Goal: Book appointment/travel/reservation

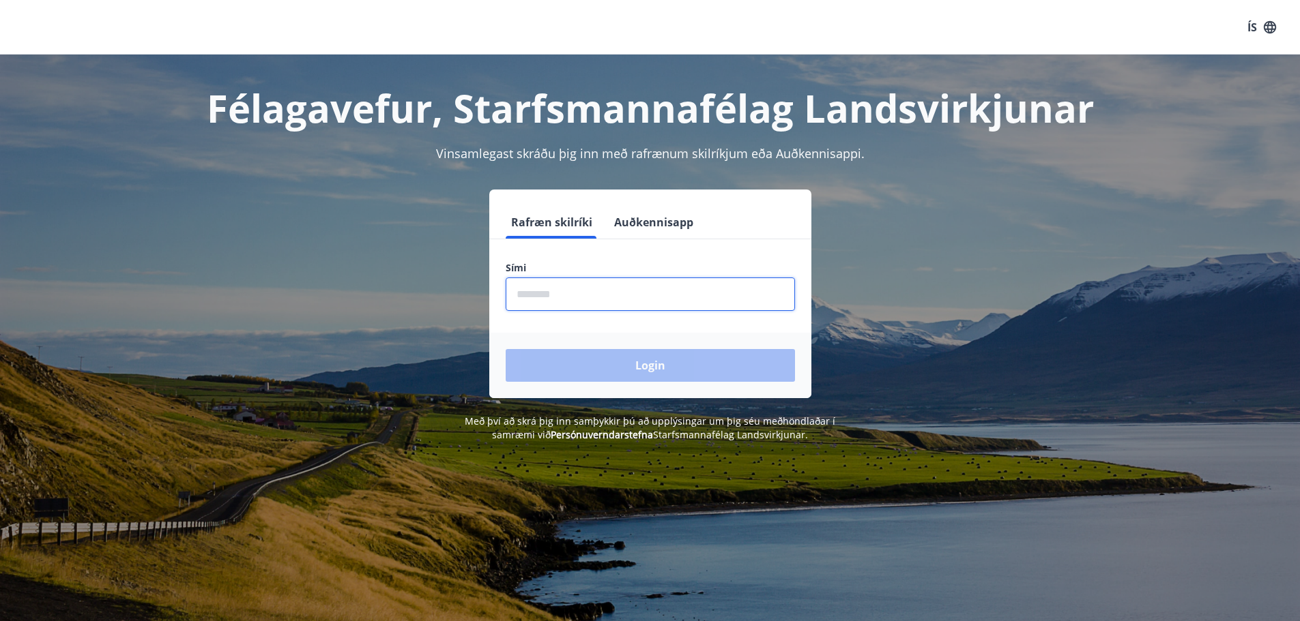
click at [545, 295] on input "phone" at bounding box center [650, 294] width 289 height 33
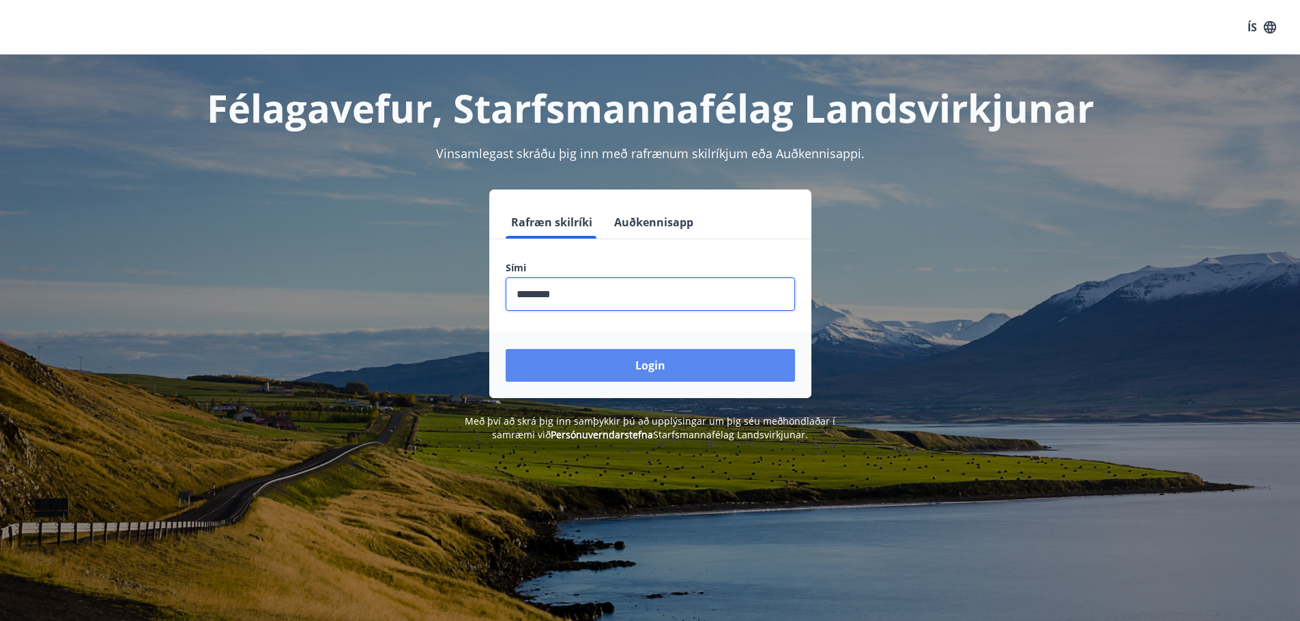
type input "********"
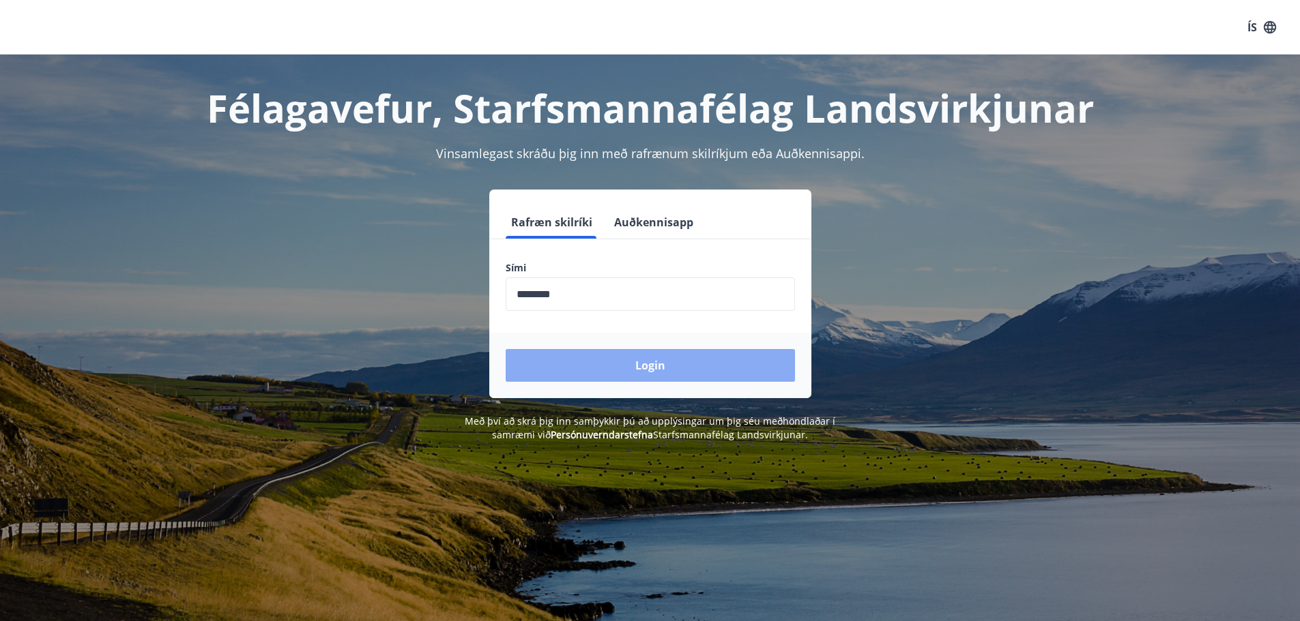
click at [639, 364] on button "Login" at bounding box center [650, 365] width 289 height 33
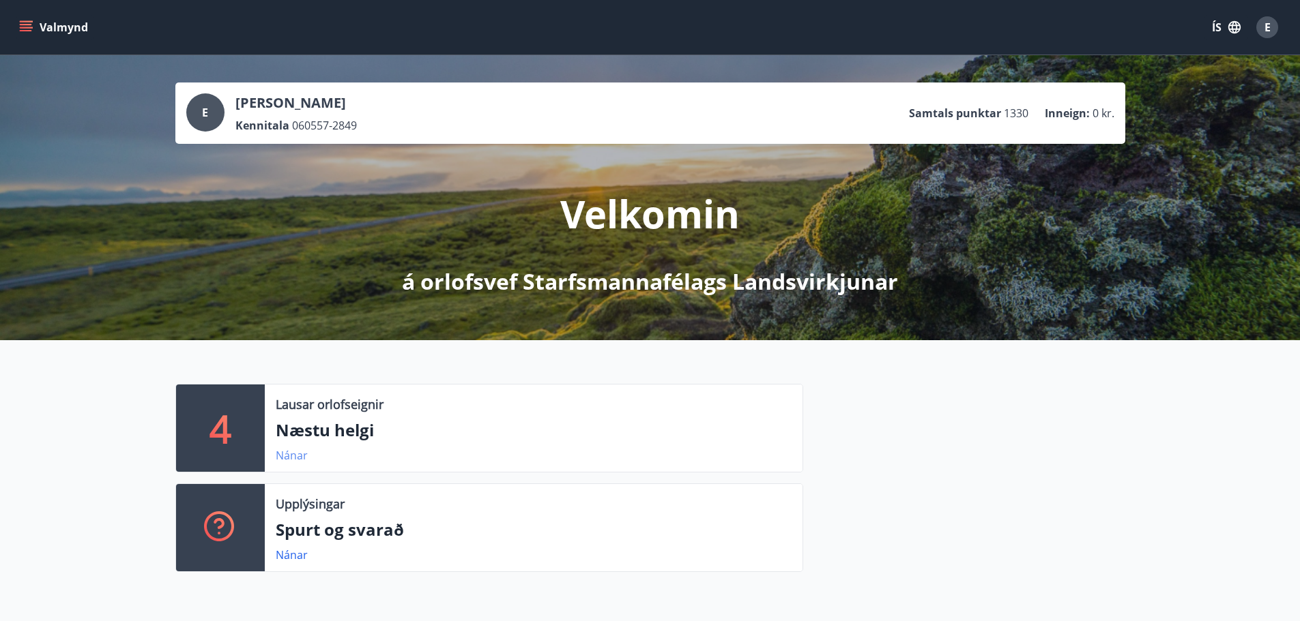
click at [288, 456] on link "Nánar" at bounding box center [292, 455] width 32 height 15
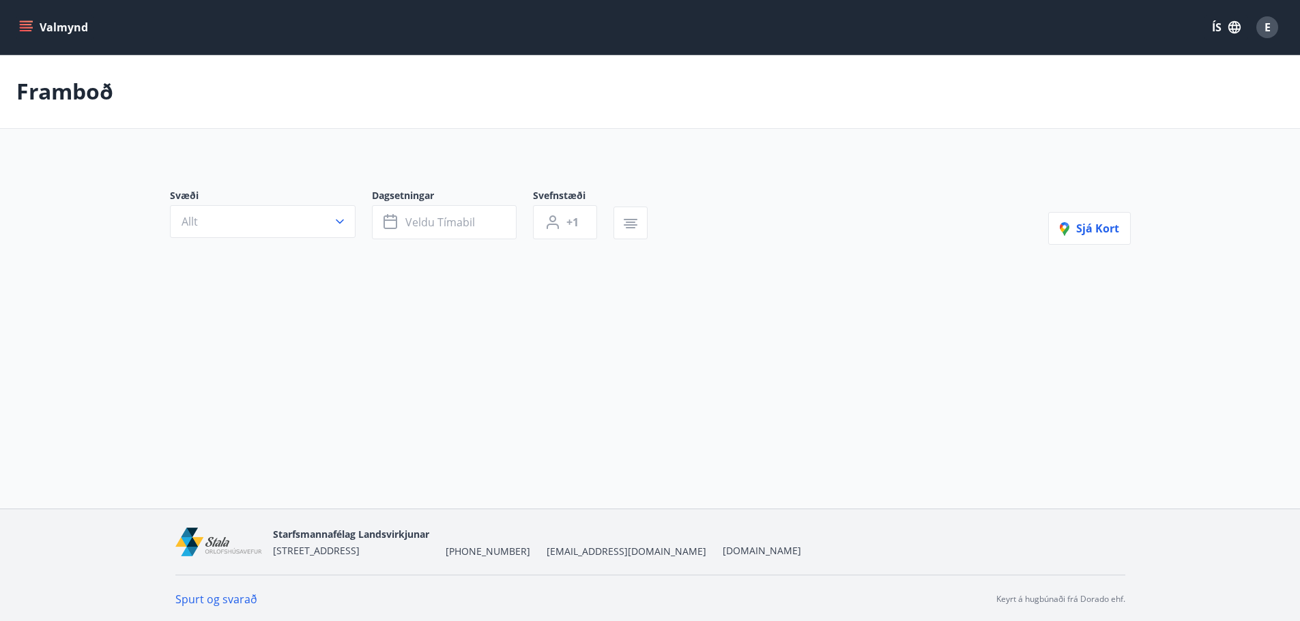
type input "*"
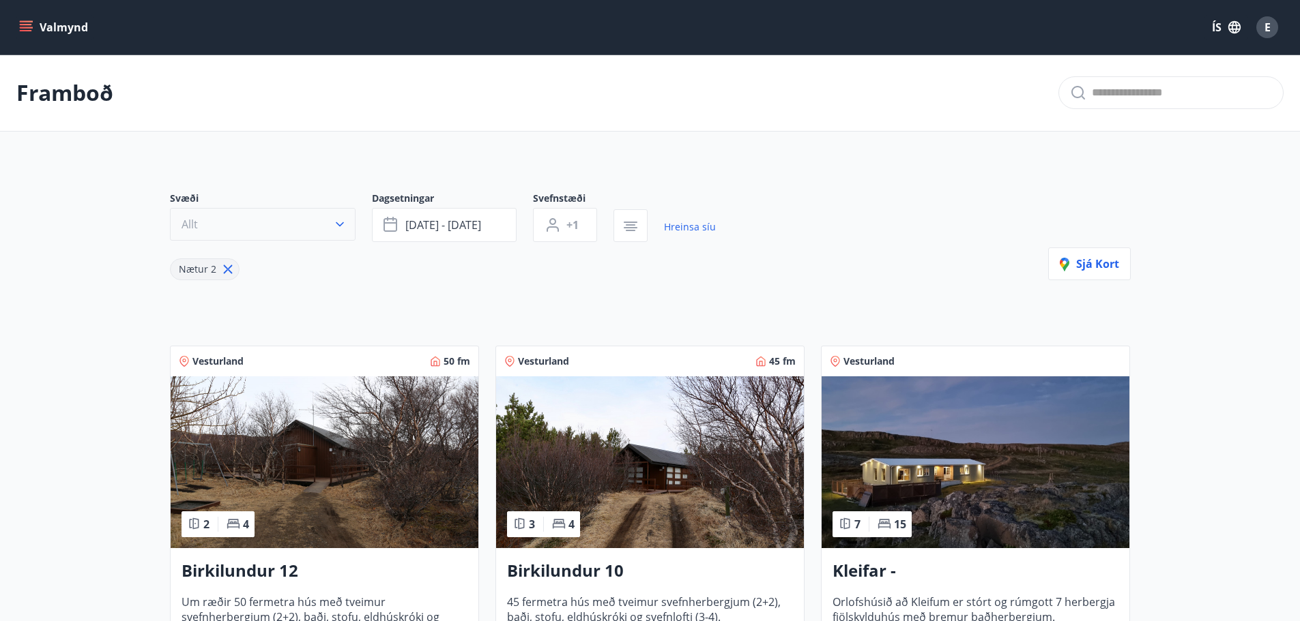
click at [334, 223] on icon "button" at bounding box center [340, 225] width 14 height 14
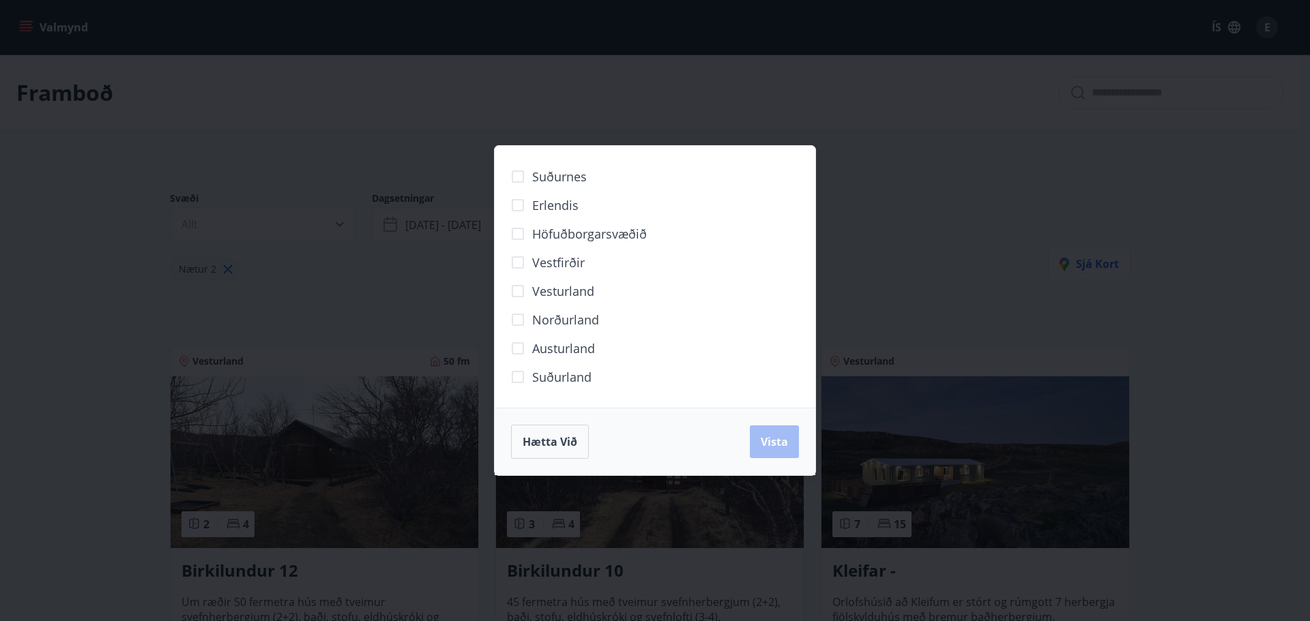
click at [300, 61] on div "Suðurnes Erlendis Höfuðborgarsvæðið Vestfirðir Vesturland Norðurland Austurland…" at bounding box center [655, 310] width 1310 height 621
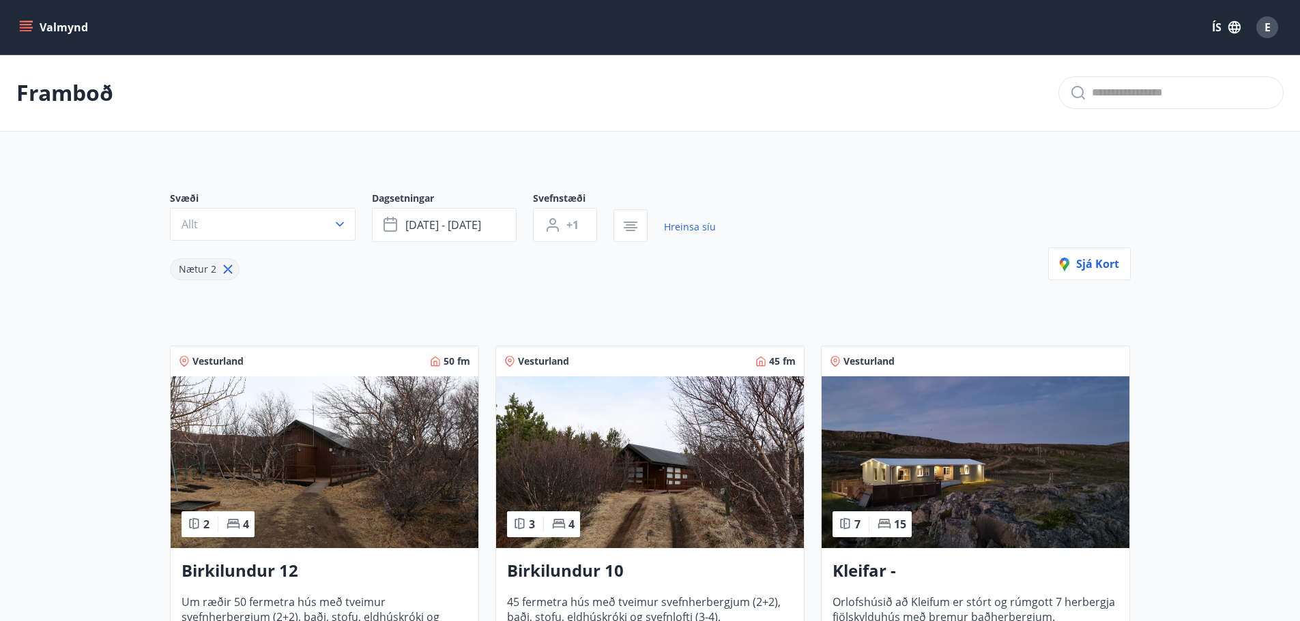
click at [27, 27] on icon "menu" at bounding box center [26, 27] width 14 height 14
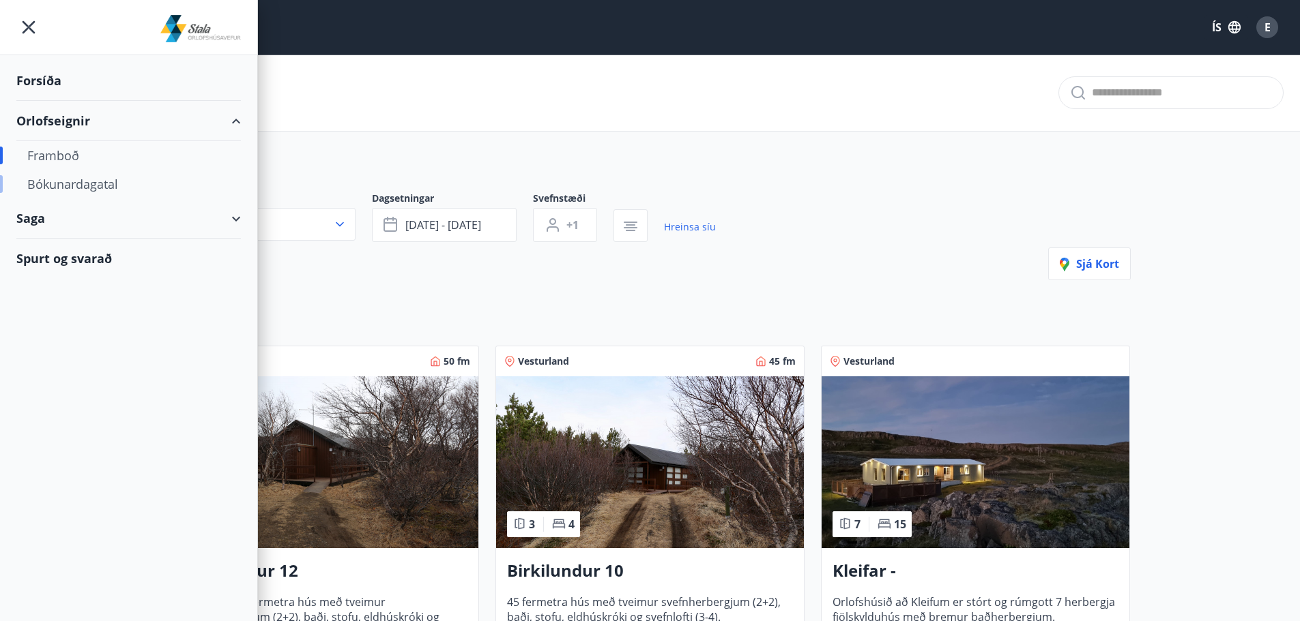
click at [61, 188] on div "Bókunardagatal" at bounding box center [128, 184] width 203 height 29
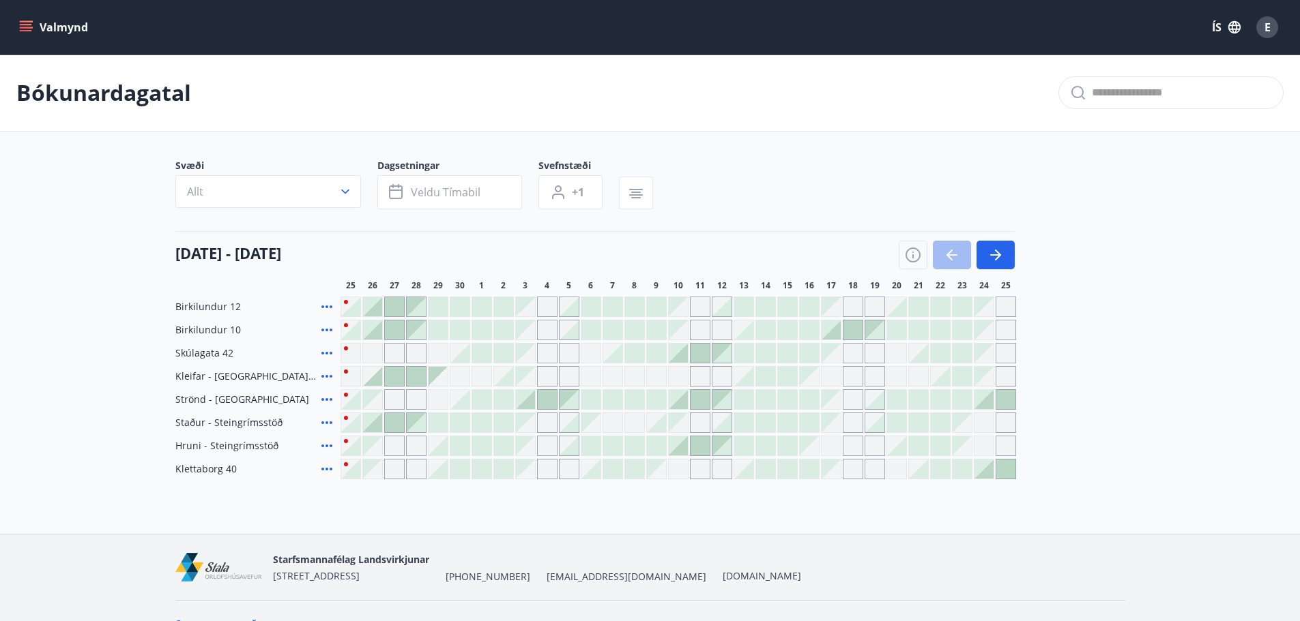
click at [324, 353] on icon at bounding box center [327, 353] width 16 height 16
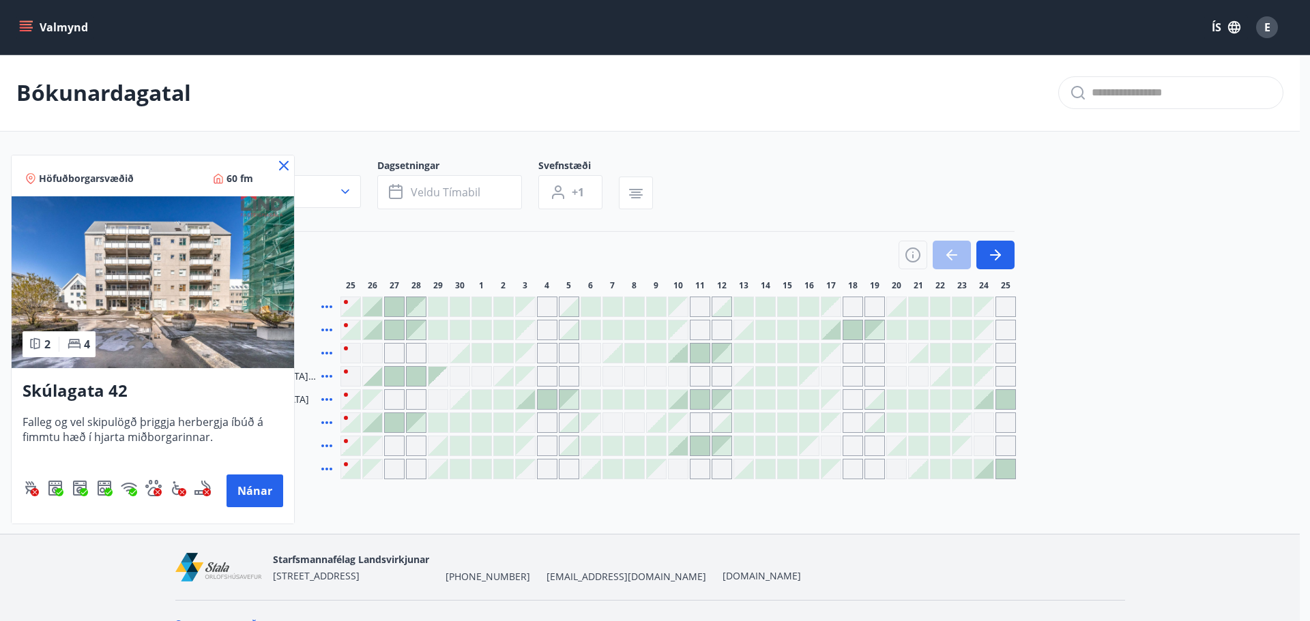
drag, startPoint x: 506, startPoint y: 348, endPoint x: 497, endPoint y: 351, distance: 9.3
click at [506, 349] on div at bounding box center [655, 310] width 1310 height 621
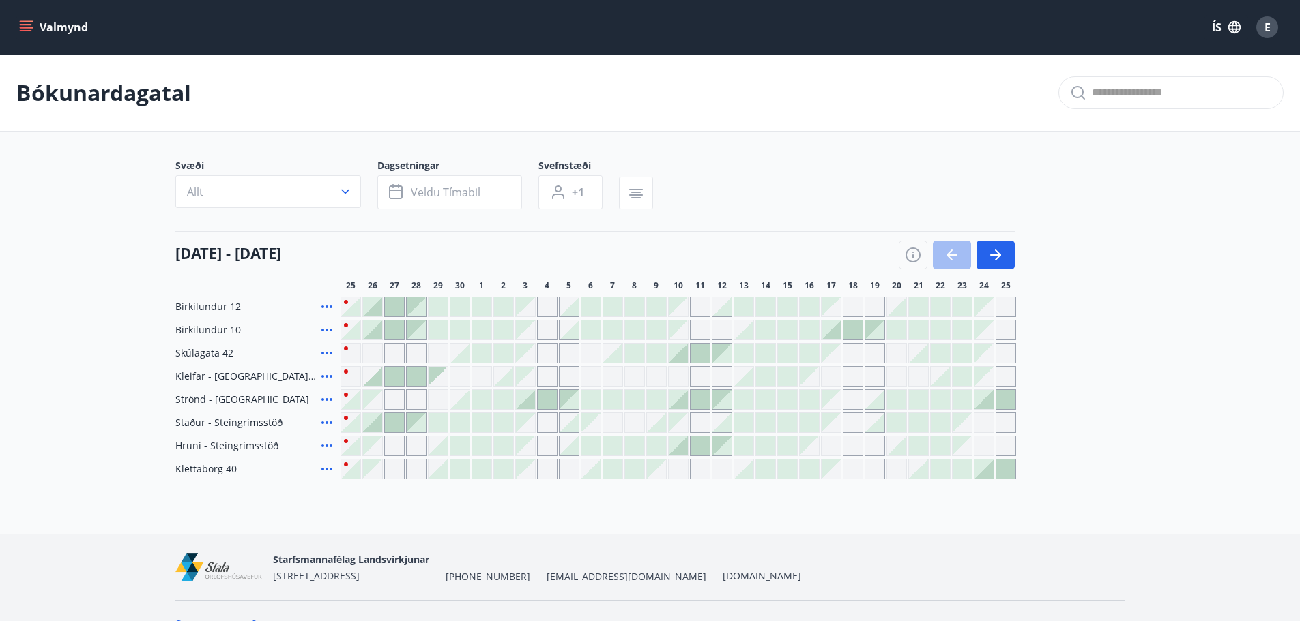
click at [499, 351] on div at bounding box center [503, 353] width 19 height 19
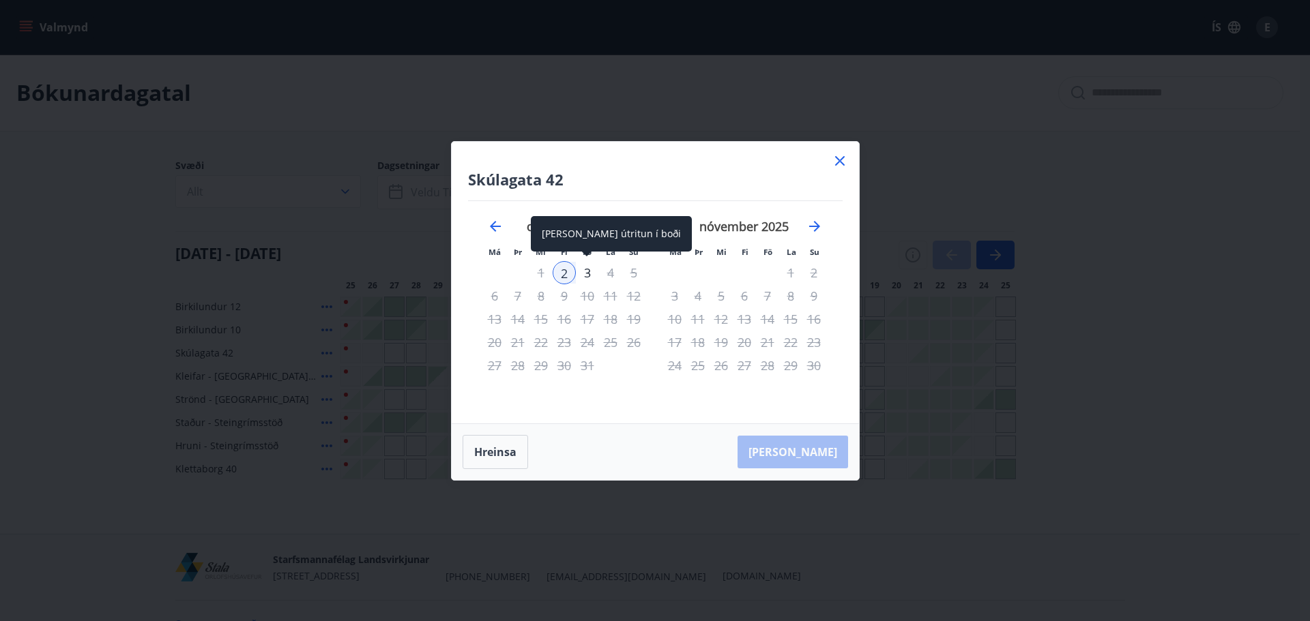
click at [589, 272] on div "3" at bounding box center [587, 272] width 23 height 23
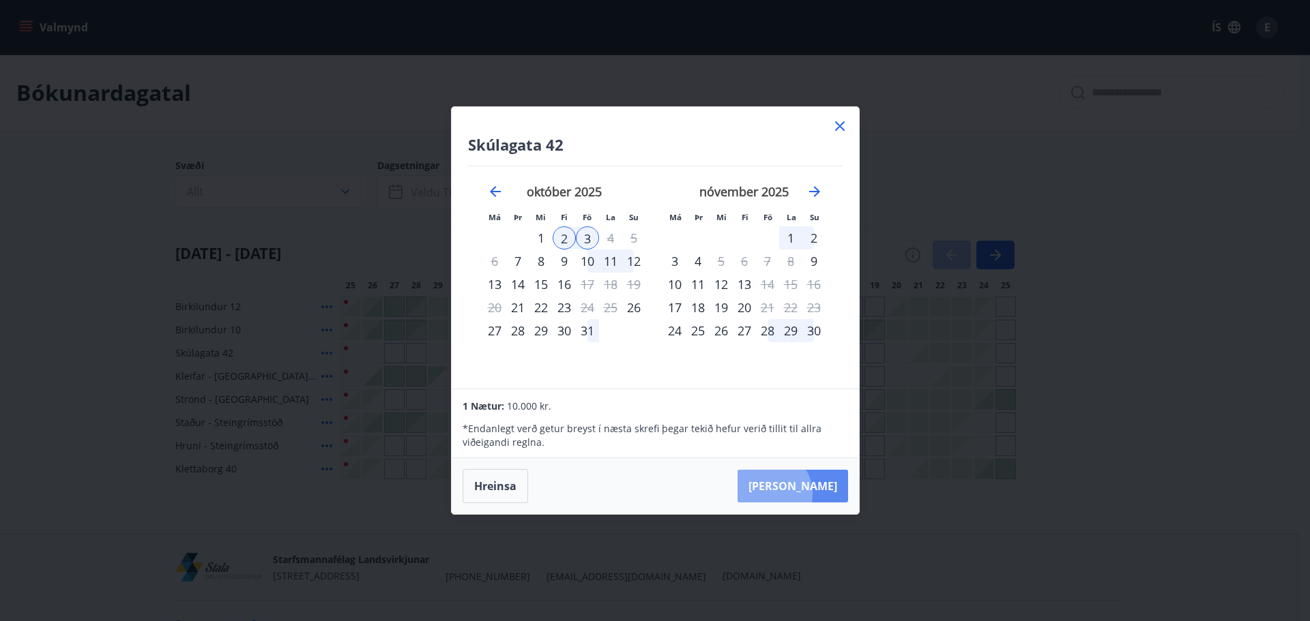
click at [811, 494] on button "Taka Frá" at bounding box center [792, 486] width 111 height 33
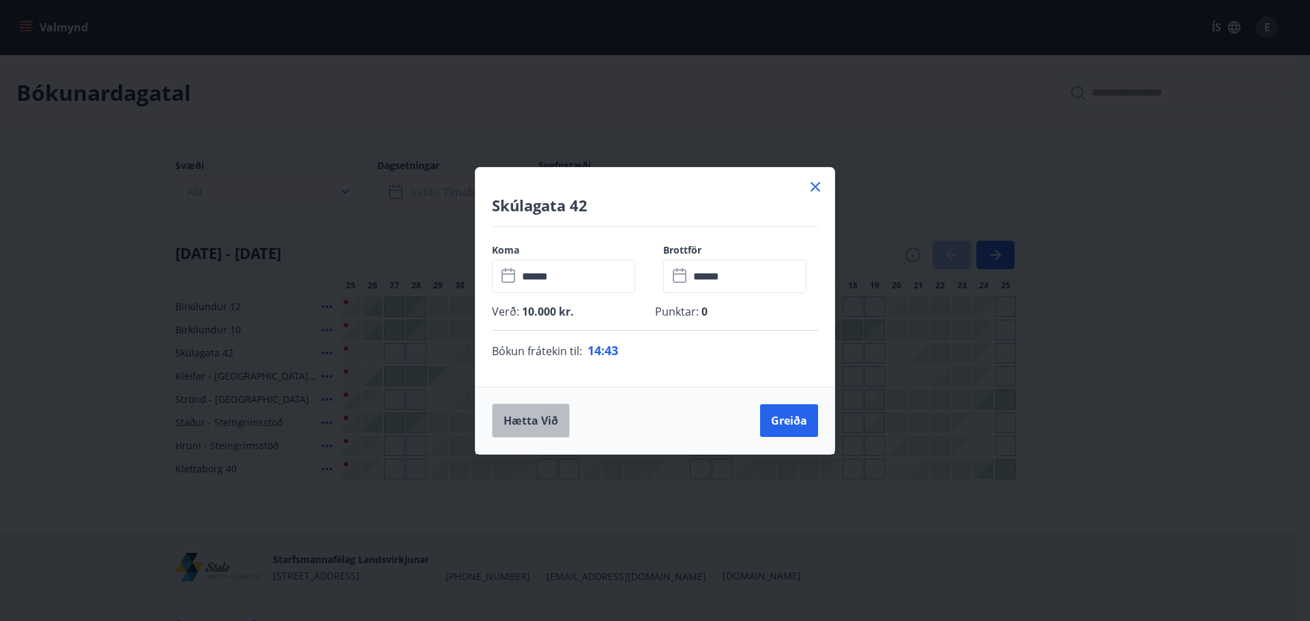
click at [542, 418] on button "Hætta við" at bounding box center [531, 421] width 78 height 34
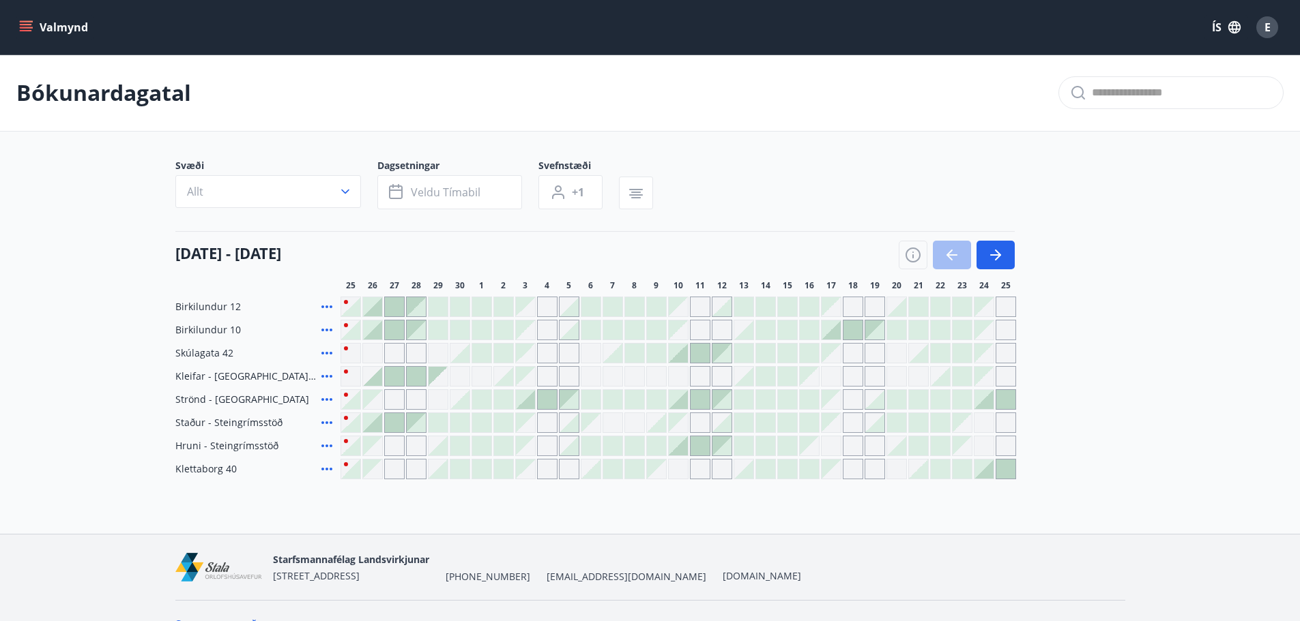
click at [500, 353] on div at bounding box center [503, 353] width 19 height 19
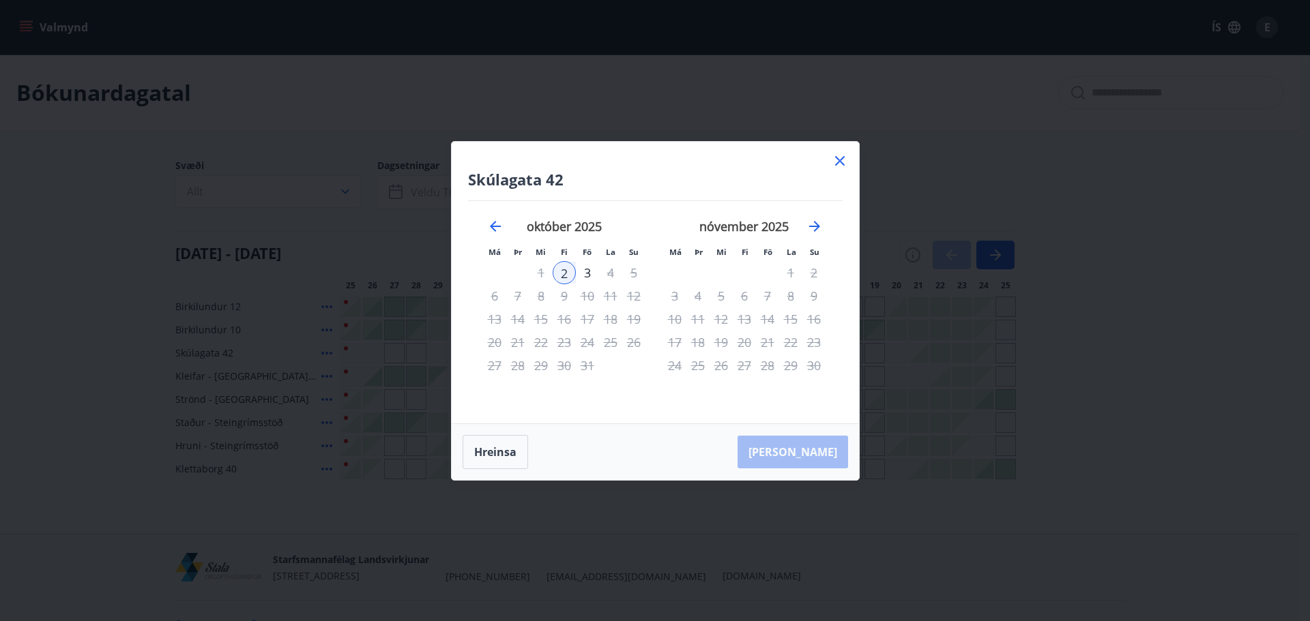
click at [610, 273] on div "4" at bounding box center [610, 272] width 23 height 23
click at [587, 272] on div "3" at bounding box center [587, 272] width 23 height 23
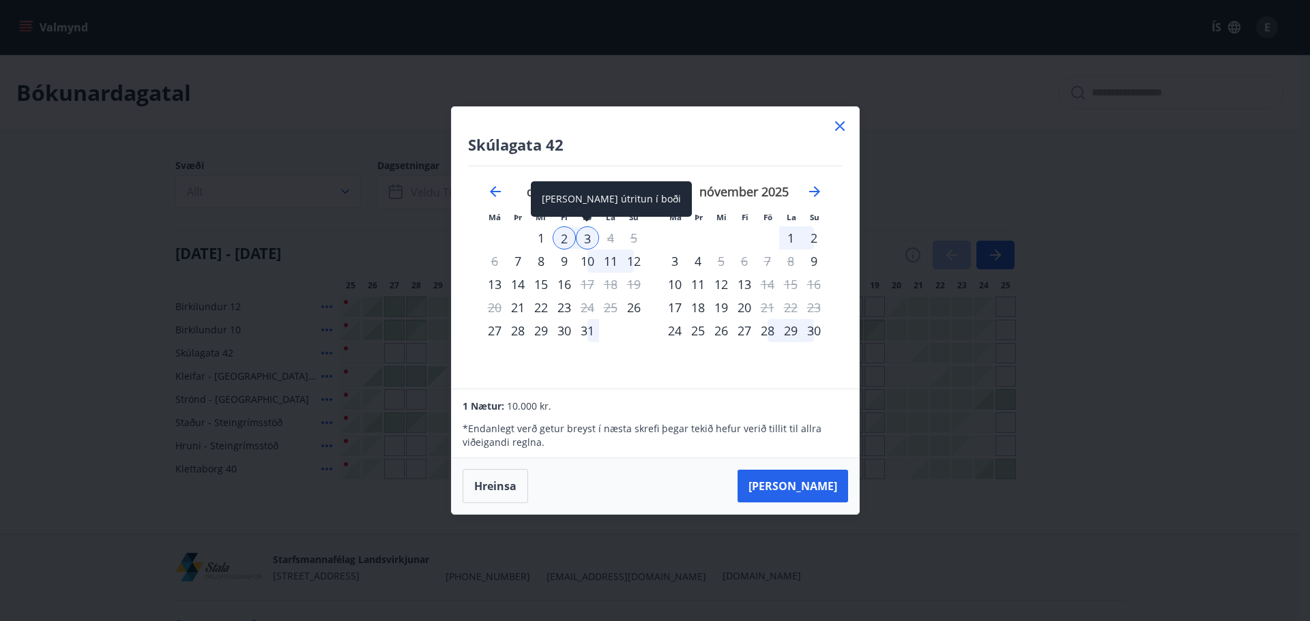
click at [587, 242] on div "3" at bounding box center [587, 237] width 23 height 23
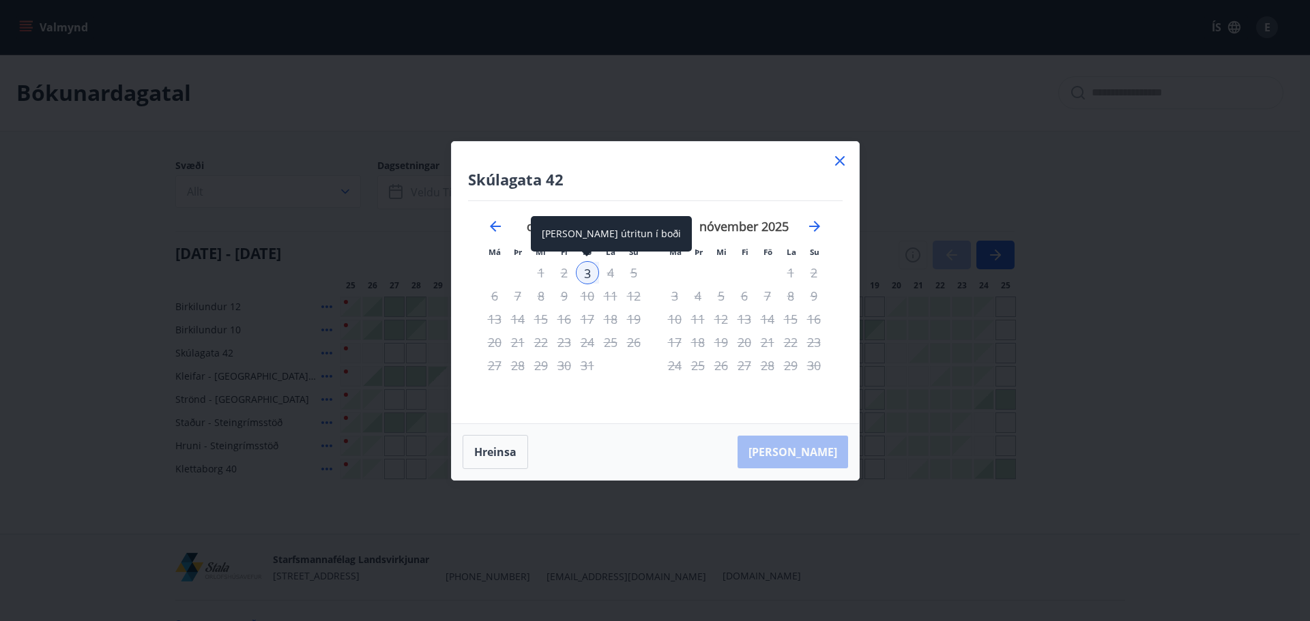
click at [583, 274] on div "3" at bounding box center [587, 272] width 23 height 23
click at [495, 455] on button "Hreinsa" at bounding box center [495, 452] width 65 height 34
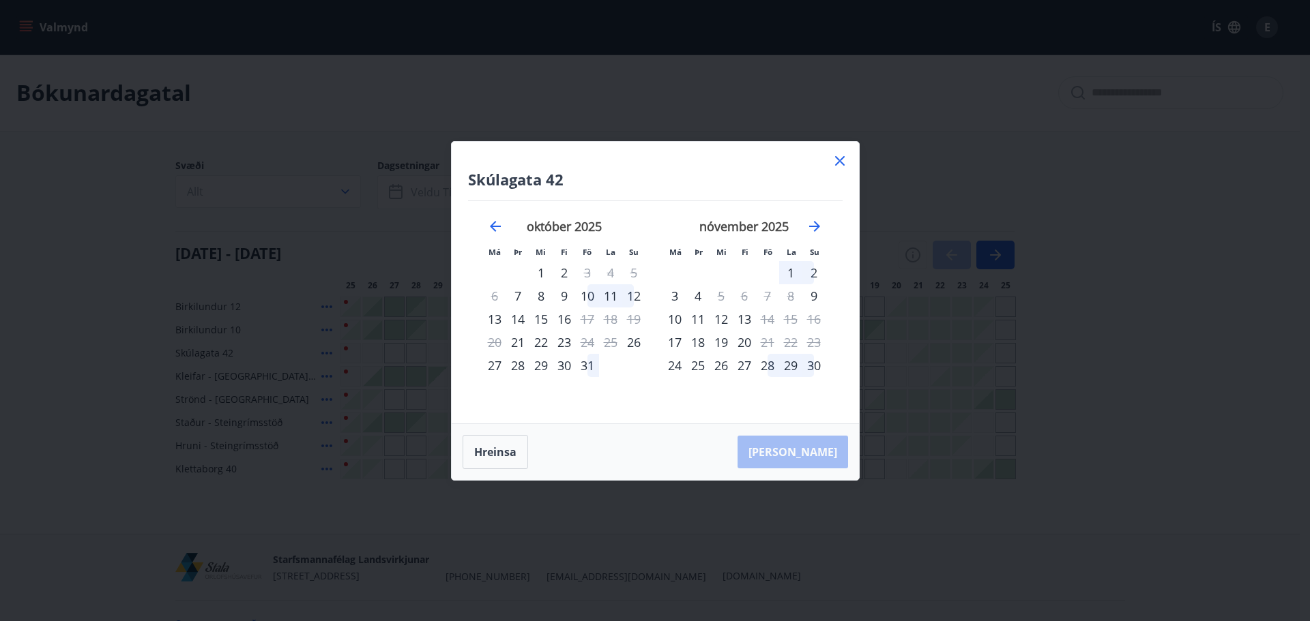
click at [562, 272] on div "2" at bounding box center [564, 272] width 23 height 23
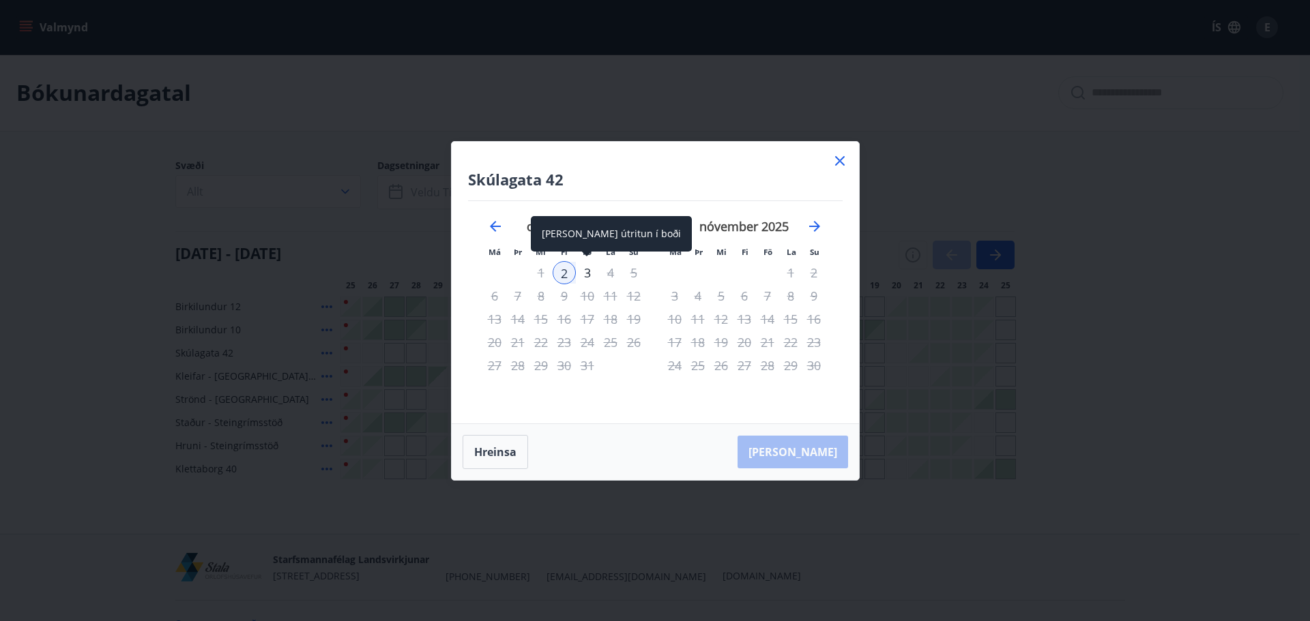
click at [586, 273] on div "3" at bounding box center [587, 272] width 23 height 23
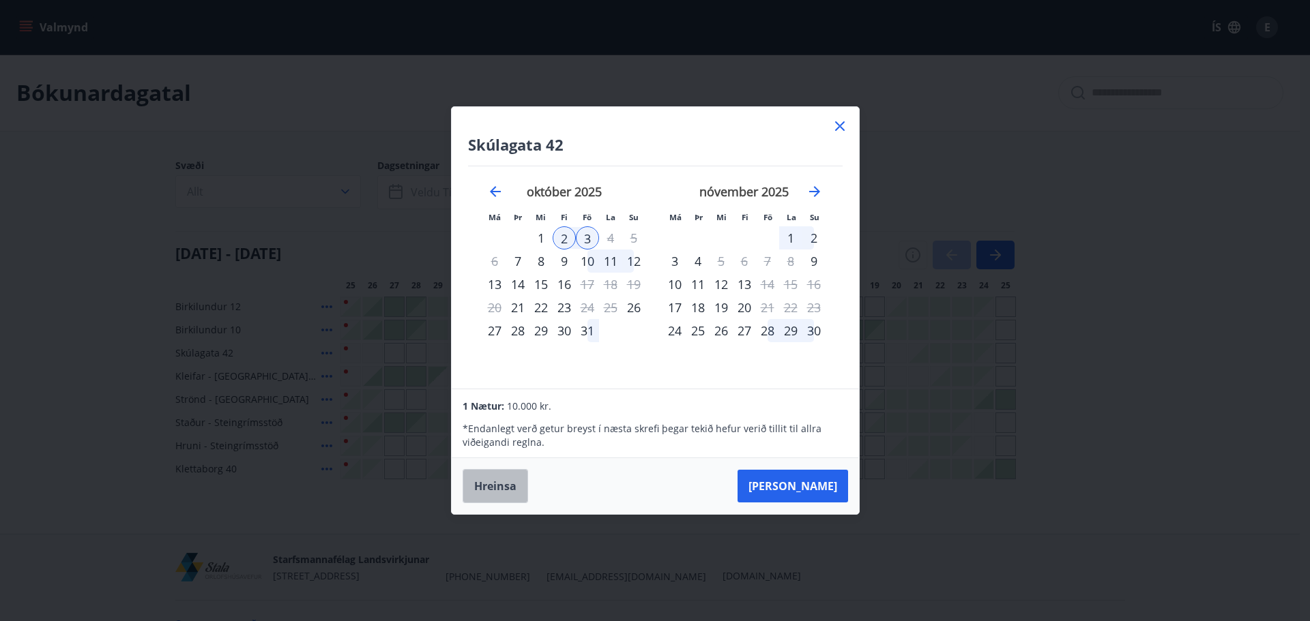
click at [508, 487] on button "Hreinsa" at bounding box center [495, 486] width 65 height 34
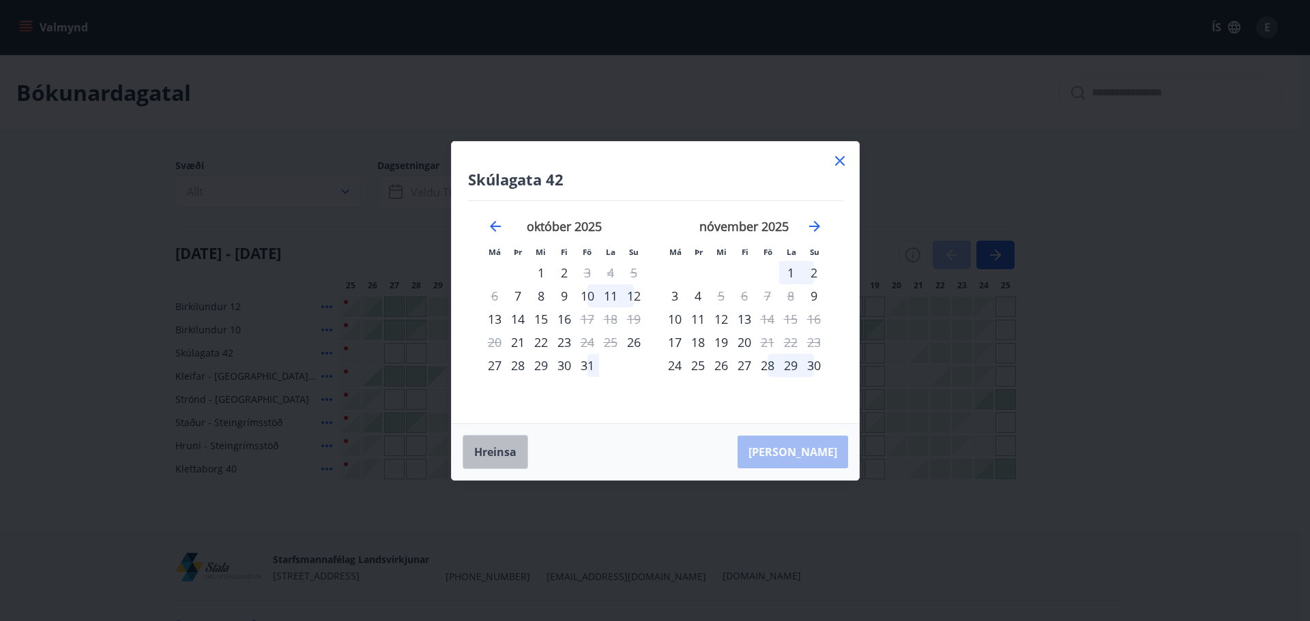
click at [508, 456] on button "Hreinsa" at bounding box center [495, 452] width 65 height 34
click at [840, 160] on icon at bounding box center [839, 161] width 2 height 2
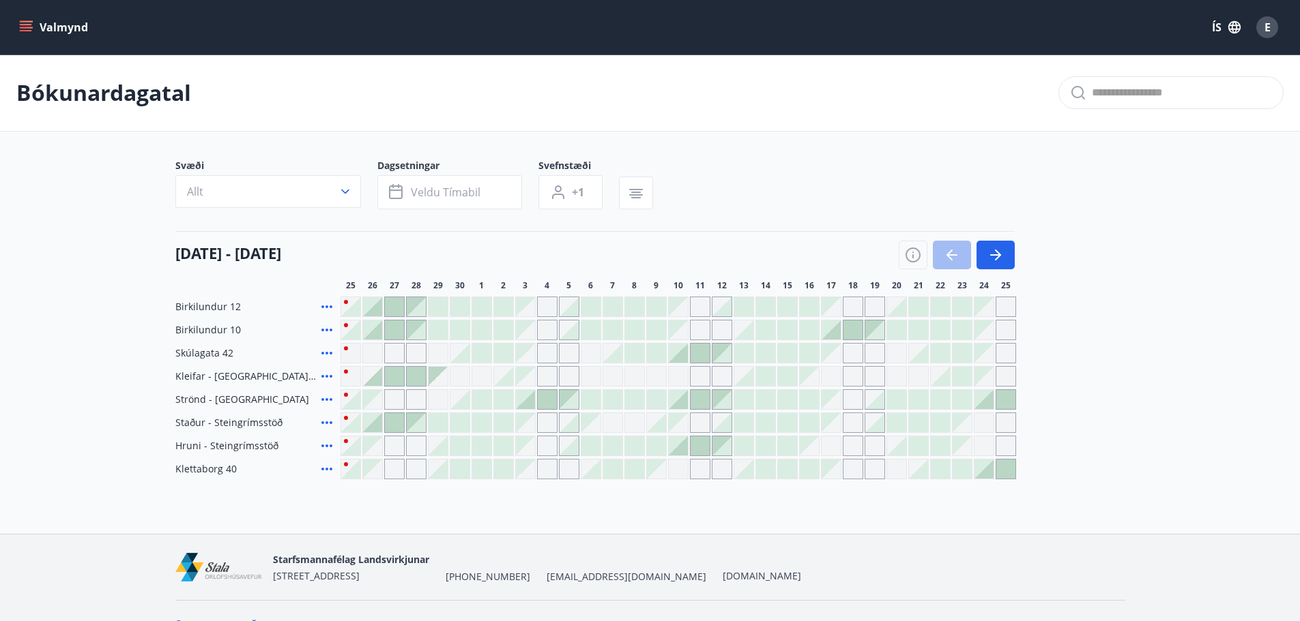
click at [1041, 167] on div "Svæði Allt Dagsetningar Veldu tímabil Svefnstæði +1" at bounding box center [650, 187] width 950 height 56
click at [239, 107] on div "Bókunardagatal" at bounding box center [650, 93] width 1300 height 77
click at [1266, 31] on span "E" at bounding box center [1267, 27] width 6 height 15
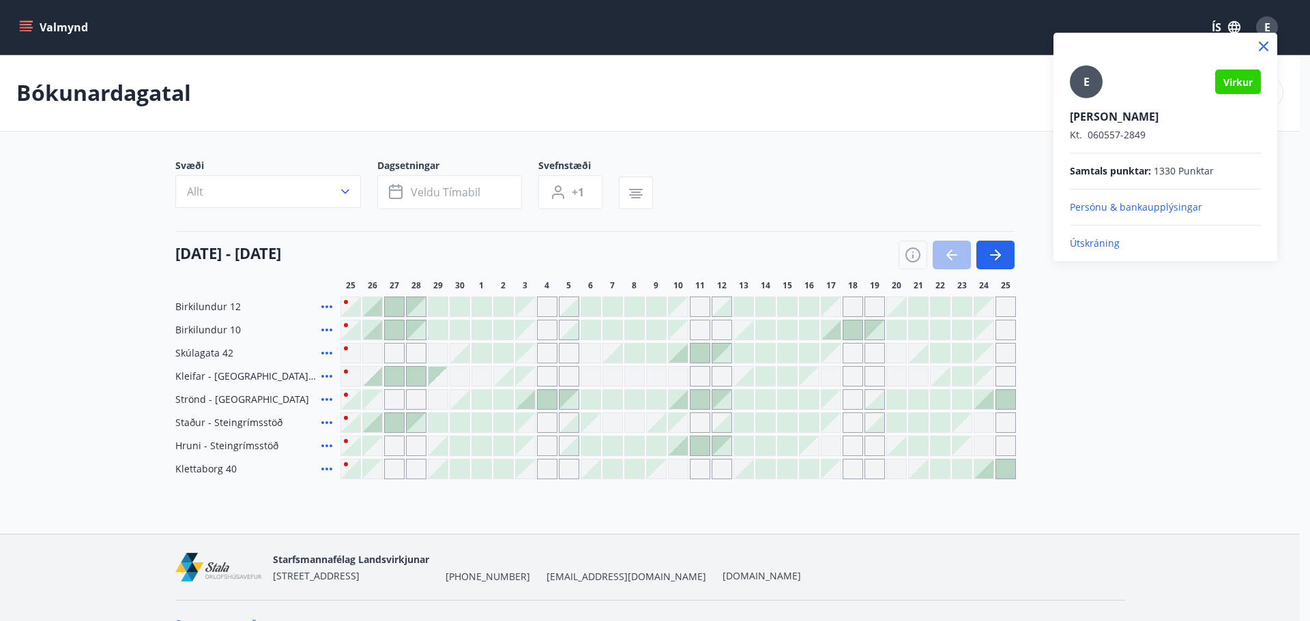
click at [1090, 243] on p "Útskráning" at bounding box center [1165, 244] width 191 height 14
